Goal: Task Accomplishment & Management: Use online tool/utility

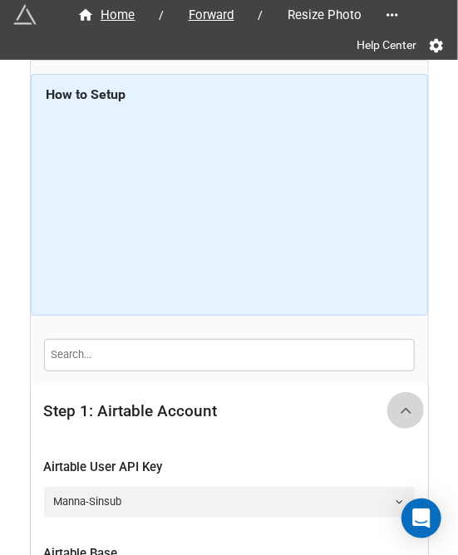
click at [412, 407] on div at bounding box center [405, 410] width 37 height 37
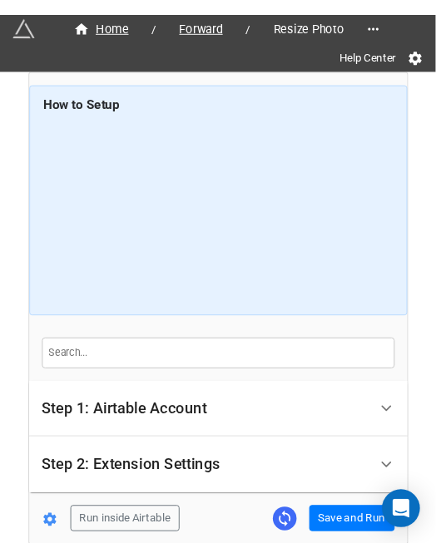
scroll to position [80, 0]
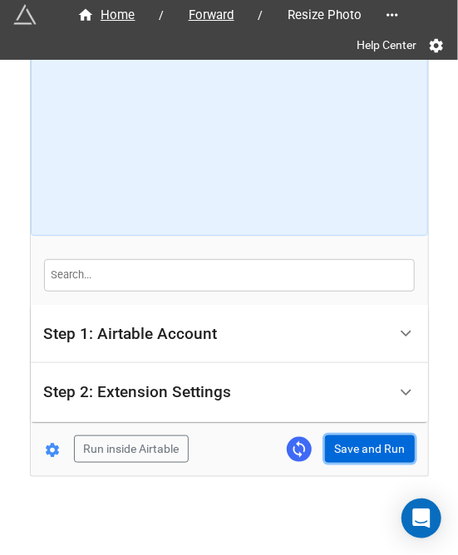
click at [376, 446] on button "Save and Run" at bounding box center [370, 450] width 90 height 28
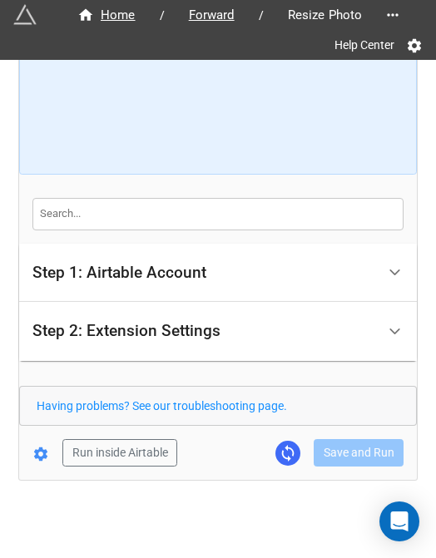
scroll to position [142, 0]
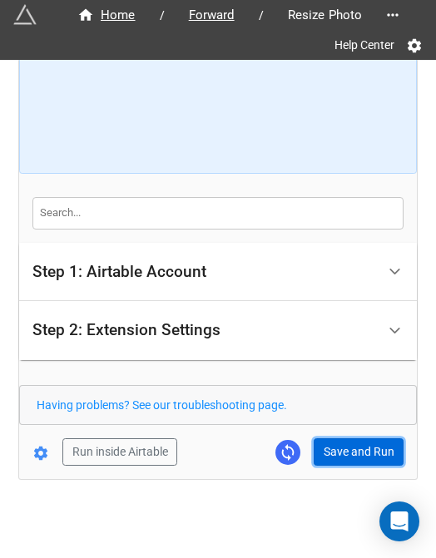
click at [319, 455] on button "Save and Run" at bounding box center [358, 452] width 90 height 28
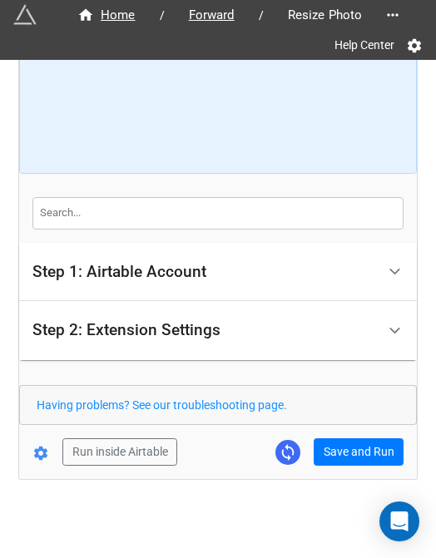
click at [322, 434] on form "How to Setup Step 1: Airtable Account Airtable User API Key Manna-Sinsub Airtab…" at bounding box center [217, 199] width 397 height 534
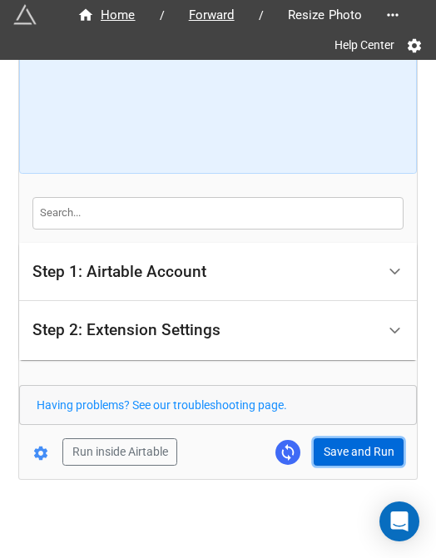
drag, startPoint x: 340, startPoint y: 449, endPoint x: 357, endPoint y: 431, distance: 25.3
click at [340, 449] on button "Save and Run" at bounding box center [358, 452] width 90 height 28
click at [344, 447] on button "Save and Run" at bounding box center [358, 452] width 90 height 28
click at [320, 445] on button "Save and Run" at bounding box center [358, 452] width 90 height 28
click at [352, 450] on button "Save and Run" at bounding box center [358, 452] width 90 height 28
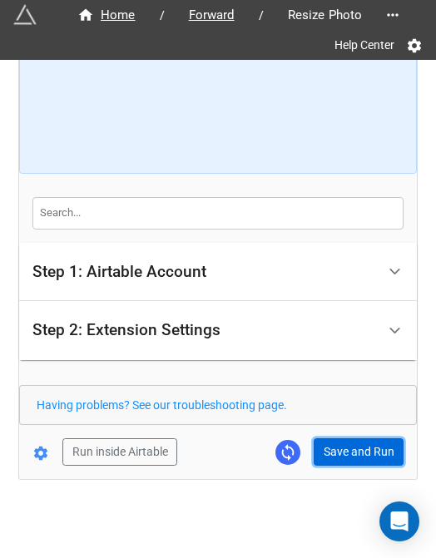
click at [324, 454] on button "Save and Run" at bounding box center [358, 452] width 90 height 28
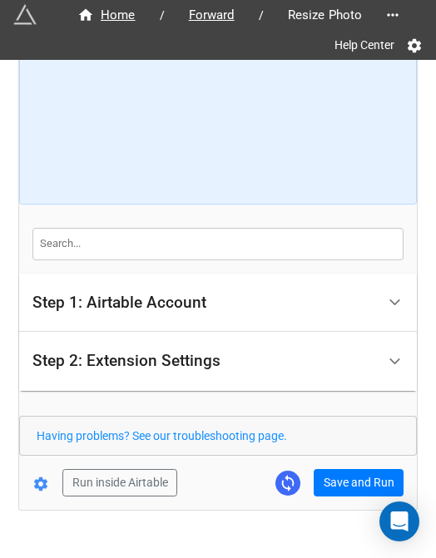
scroll to position [109, 0]
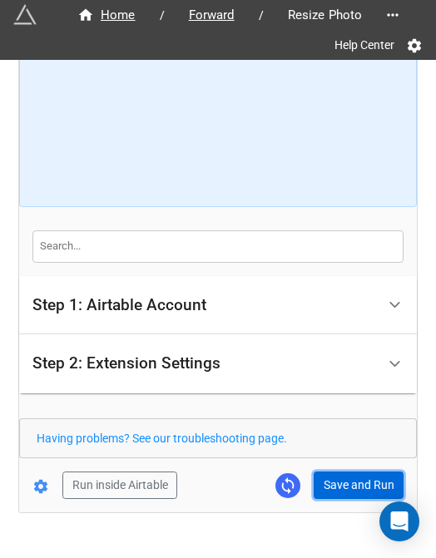
click at [336, 473] on button "Save and Run" at bounding box center [358, 485] width 90 height 28
click at [351, 491] on button "Save and Run" at bounding box center [358, 485] width 90 height 28
drag, startPoint x: 350, startPoint y: 471, endPoint x: 391, endPoint y: 455, distance: 44.0
click at [350, 471] on button "Save and Run" at bounding box center [358, 485] width 90 height 28
drag, startPoint x: 367, startPoint y: 480, endPoint x: 397, endPoint y: 463, distance: 34.2
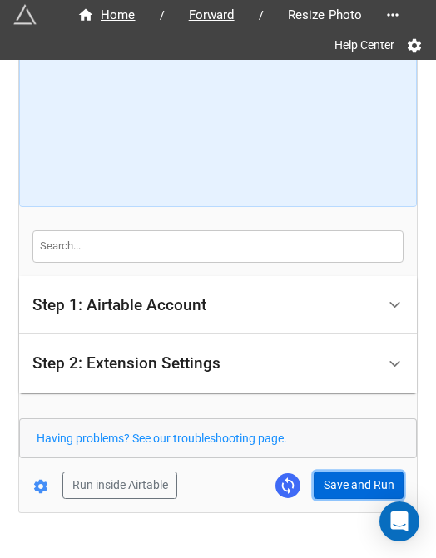
click at [367, 480] on button "Save and Run" at bounding box center [358, 485] width 90 height 28
click at [317, 481] on button "Save and Run" at bounding box center [358, 485] width 90 height 28
click at [368, 481] on button "Save and Run" at bounding box center [358, 485] width 90 height 28
drag, startPoint x: 329, startPoint y: 474, endPoint x: 377, endPoint y: 446, distance: 55.5
click at [329, 474] on button "Save and Run" at bounding box center [358, 485] width 90 height 28
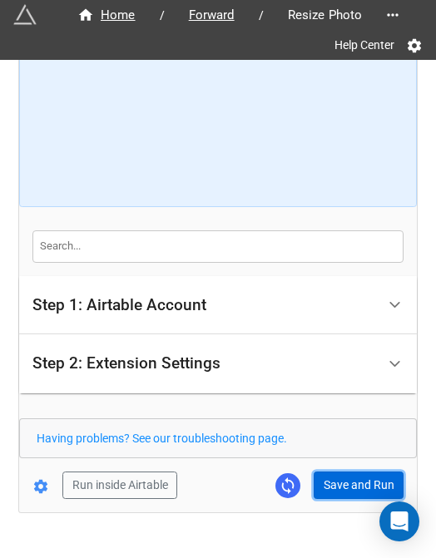
click at [331, 492] on button "Save and Run" at bounding box center [358, 485] width 90 height 28
click at [362, 476] on button "Save and Run" at bounding box center [358, 485] width 90 height 28
click at [340, 471] on button "Save and Run" at bounding box center [358, 485] width 90 height 28
click at [334, 479] on button "Save and Run" at bounding box center [358, 485] width 90 height 28
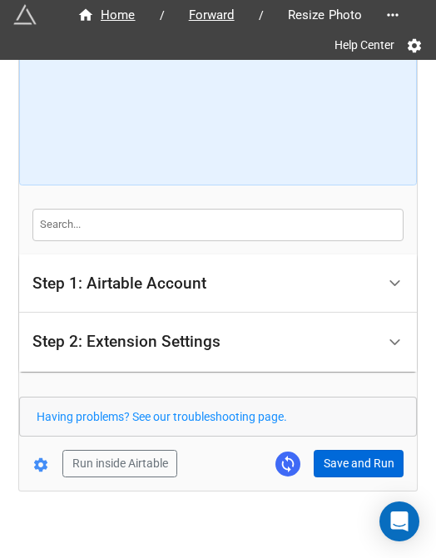
scroll to position [142, 0]
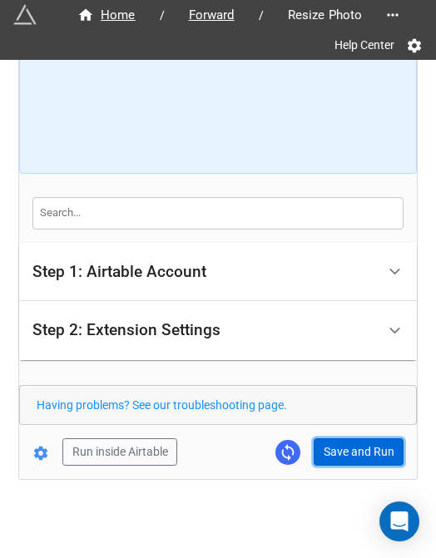
click at [362, 455] on button "Save and Run" at bounding box center [358, 452] width 90 height 28
click at [346, 450] on button "Save and Run" at bounding box center [358, 452] width 90 height 28
click at [345, 441] on button "Save and Run" at bounding box center [358, 452] width 90 height 28
drag, startPoint x: 352, startPoint y: 441, endPoint x: 417, endPoint y: 437, distance: 65.7
click at [352, 441] on button "Save and Run" at bounding box center [358, 452] width 90 height 28
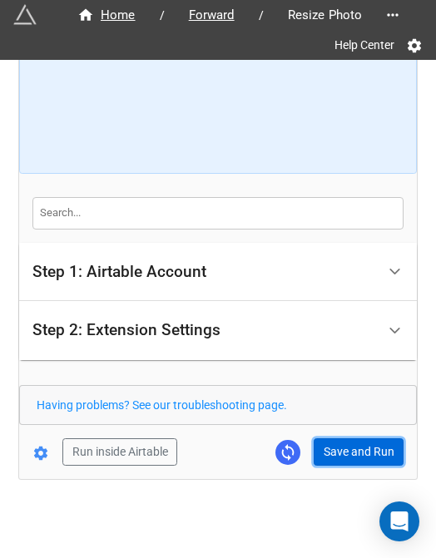
click at [364, 443] on button "Save and Run" at bounding box center [358, 452] width 90 height 28
click at [357, 451] on button "Save and Run" at bounding box center [358, 452] width 90 height 28
click at [336, 453] on button "Save and Run" at bounding box center [358, 452] width 90 height 28
click at [363, 446] on button "Save and Run" at bounding box center [358, 452] width 90 height 28
drag, startPoint x: 350, startPoint y: 456, endPoint x: 431, endPoint y: 423, distance: 88.0
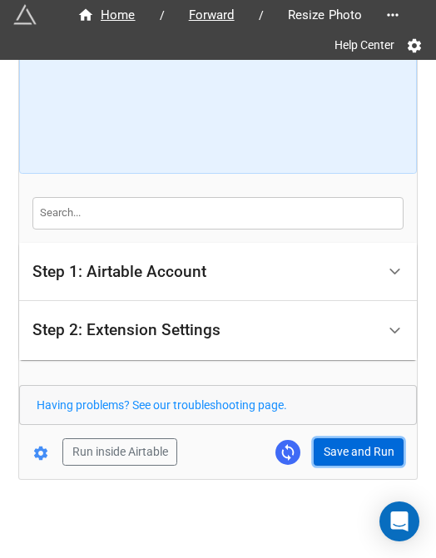
click at [350, 456] on button "Save and Run" at bounding box center [358, 452] width 90 height 28
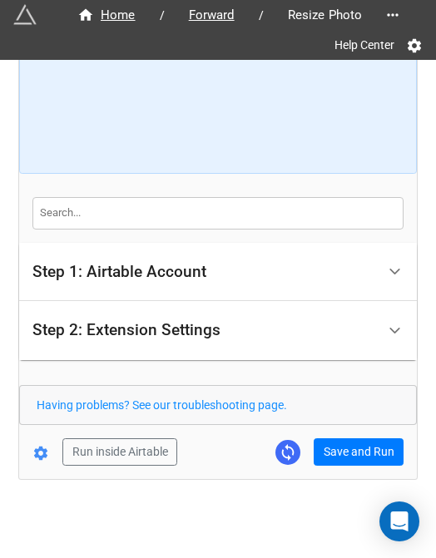
click at [334, 465] on div "Home / Forward / Resize Photo Help Center How to Setup Step 1: Airtable Account…" at bounding box center [217, 199] width 397 height 560
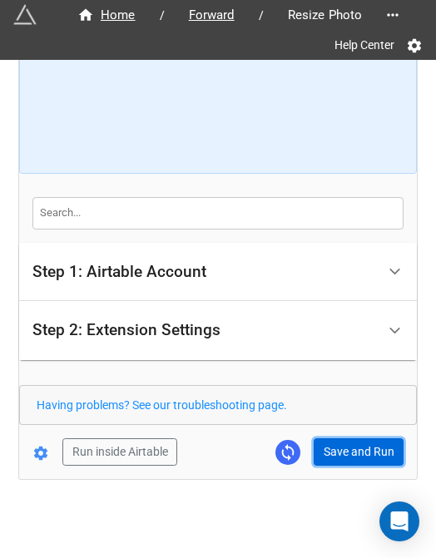
click at [339, 462] on button "Save and Run" at bounding box center [358, 452] width 90 height 28
click at [337, 445] on button "Save and Run" at bounding box center [358, 452] width 90 height 28
click at [327, 445] on button "Save and Run" at bounding box center [358, 452] width 90 height 28
click at [349, 445] on button "Save and Run" at bounding box center [358, 452] width 90 height 28
drag, startPoint x: 367, startPoint y: 456, endPoint x: 381, endPoint y: 457, distance: 13.3
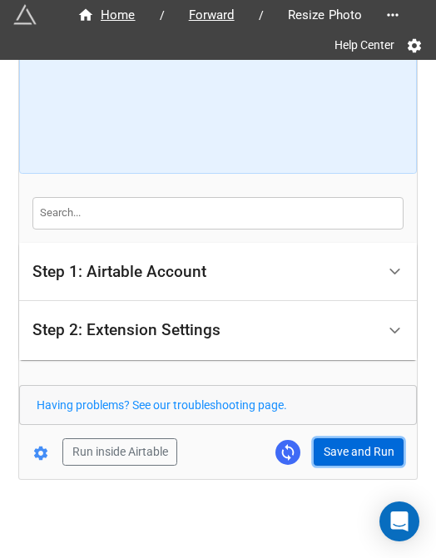
click at [367, 456] on button "Save and Run" at bounding box center [358, 452] width 90 height 28
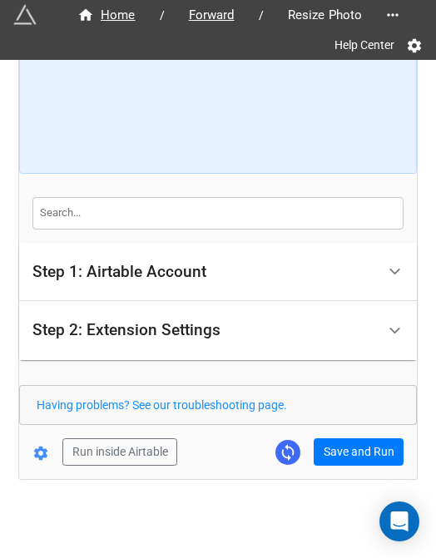
click at [345, 466] on div "Home / Forward / Resize Photo Help Center How to Setup Step 1: Airtable Account…" at bounding box center [217, 199] width 397 height 560
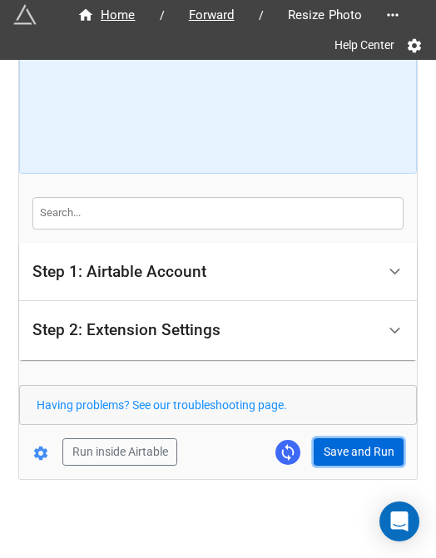
click at [342, 445] on button "Save and Run" at bounding box center [358, 452] width 90 height 28
click at [372, 455] on button "Save and Run" at bounding box center [358, 452] width 90 height 28
click at [339, 443] on button "Save and Run" at bounding box center [358, 452] width 90 height 28
drag, startPoint x: 342, startPoint y: 440, endPoint x: 346, endPoint y: 430, distance: 10.8
click at [342, 440] on button "Save and Run" at bounding box center [358, 452] width 90 height 28
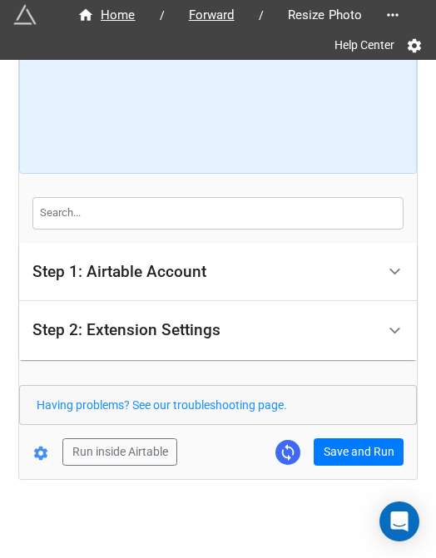
click at [308, 460] on div "Run inside Airtable Save and Run" at bounding box center [211, 452] width 384 height 28
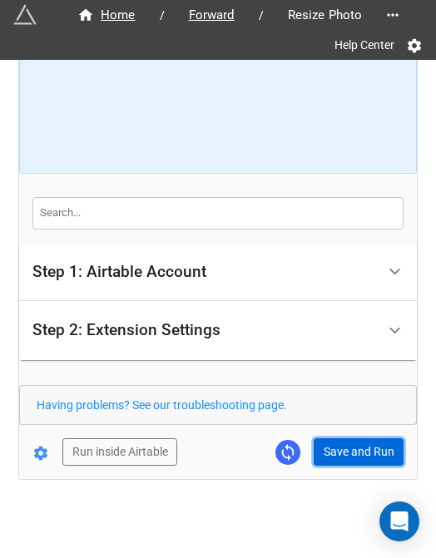
click at [336, 438] on button "Save and Run" at bounding box center [358, 452] width 90 height 28
click at [362, 445] on button "Save and Run" at bounding box center [358, 452] width 90 height 28
drag, startPoint x: 349, startPoint y: 458, endPoint x: 362, endPoint y: 465, distance: 15.3
click at [351, 458] on button "Save and Run" at bounding box center [358, 452] width 90 height 28
drag, startPoint x: 325, startPoint y: 441, endPoint x: 337, endPoint y: 440, distance: 11.8
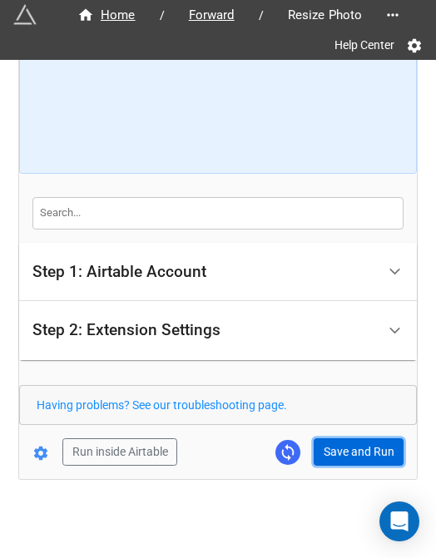
click at [325, 441] on button "Save and Run" at bounding box center [358, 452] width 90 height 28
click at [327, 451] on button "Save and Run" at bounding box center [358, 452] width 90 height 28
click at [354, 442] on button "Save and Run" at bounding box center [358, 452] width 90 height 28
drag, startPoint x: 357, startPoint y: 446, endPoint x: 402, endPoint y: 438, distance: 45.6
click at [357, 446] on button "Save and Run" at bounding box center [358, 452] width 90 height 28
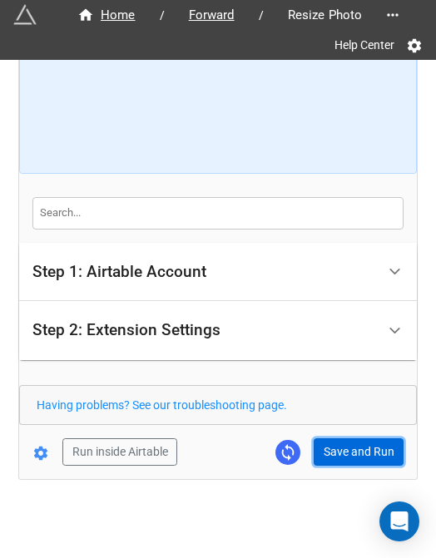
click at [335, 459] on button "Save and Run" at bounding box center [358, 452] width 90 height 28
click at [352, 446] on button "Save and Run" at bounding box center [358, 452] width 90 height 28
click at [346, 443] on button "Save and Run" at bounding box center [358, 452] width 90 height 28
click at [344, 445] on button "Save and Run" at bounding box center [358, 452] width 90 height 28
click at [352, 456] on button "Save and Run" at bounding box center [358, 452] width 90 height 28
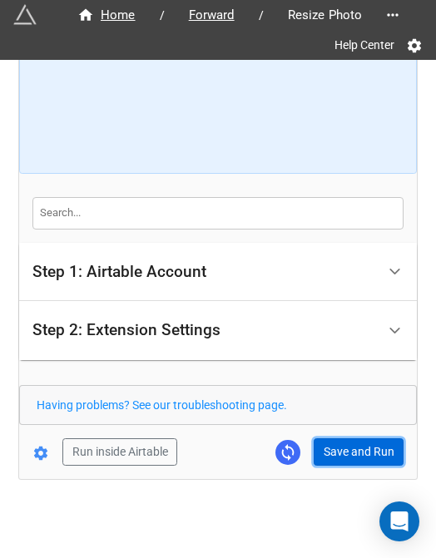
click at [362, 453] on button "Save and Run" at bounding box center [358, 452] width 90 height 28
click at [339, 445] on button "Save and Run" at bounding box center [358, 452] width 90 height 28
click at [352, 445] on button "Save and Run" at bounding box center [358, 452] width 90 height 28
click at [351, 443] on button "Save and Run" at bounding box center [358, 452] width 90 height 28
drag, startPoint x: 333, startPoint y: 450, endPoint x: 422, endPoint y: 407, distance: 98.5
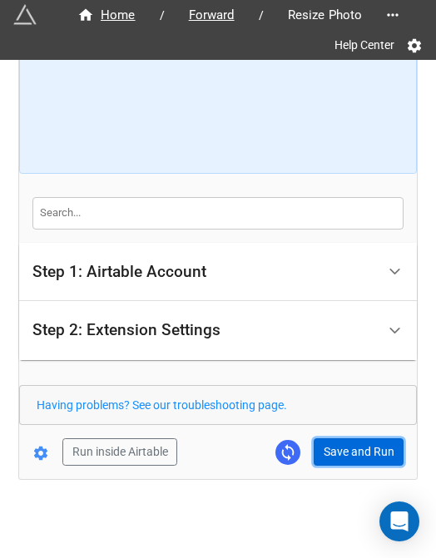
click at [333, 450] on button "Save and Run" at bounding box center [358, 452] width 90 height 28
click at [352, 453] on button "Save and Run" at bounding box center [358, 452] width 90 height 28
click at [333, 445] on button "Save and Run" at bounding box center [358, 452] width 90 height 28
click at [331, 445] on button "Save and Run" at bounding box center [358, 452] width 90 height 28
click at [337, 451] on button "Save and Run" at bounding box center [358, 452] width 90 height 28
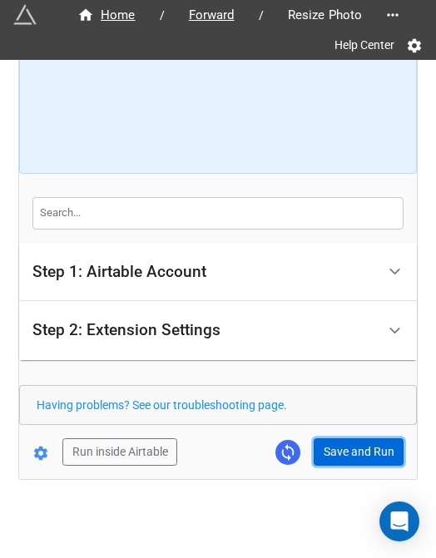
click at [332, 452] on button "Save and Run" at bounding box center [358, 452] width 90 height 28
click at [321, 446] on button "Save and Run" at bounding box center [358, 452] width 90 height 28
click at [351, 446] on button "Save and Run" at bounding box center [358, 452] width 90 height 28
